Goal: Task Accomplishment & Management: Manage account settings

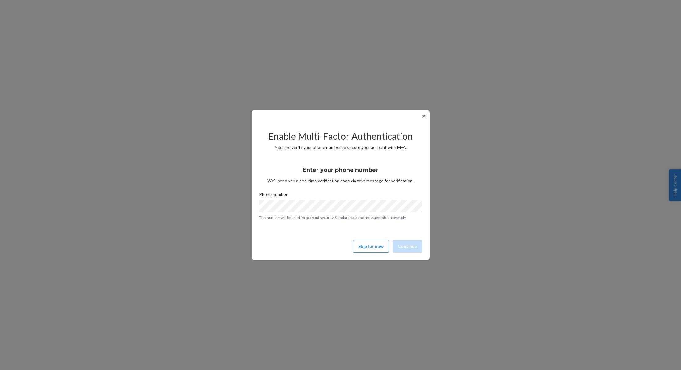
click at [366, 253] on div "Enable Multi-Factor Authentication Add and verify your phone number to secure y…" at bounding box center [340, 188] width 163 height 132
click at [367, 248] on button "Skip for now" at bounding box center [371, 246] width 36 height 12
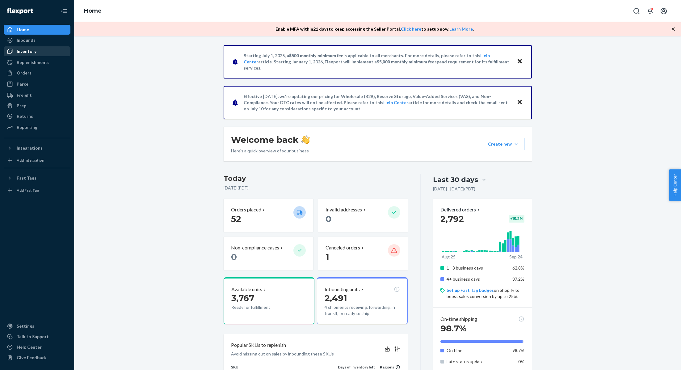
click at [40, 51] on div "Inventory" at bounding box center [36, 51] width 65 height 9
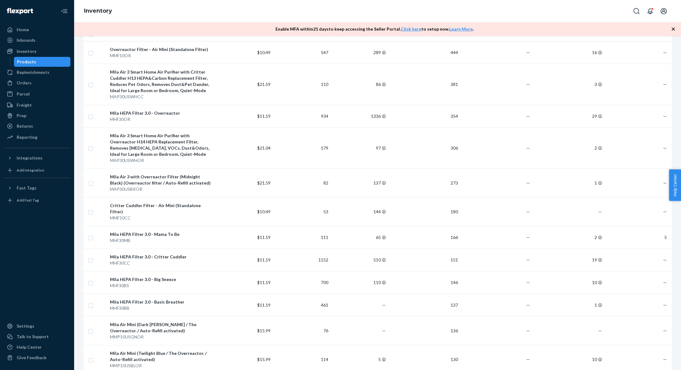
scroll to position [93, 0]
